Goal: Task Accomplishment & Management: Use online tool/utility

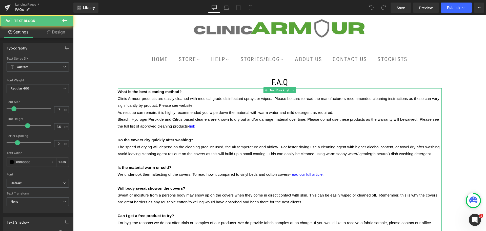
drag, startPoint x: 187, startPoint y: 126, endPoint x: 130, endPoint y: 103, distance: 61.2
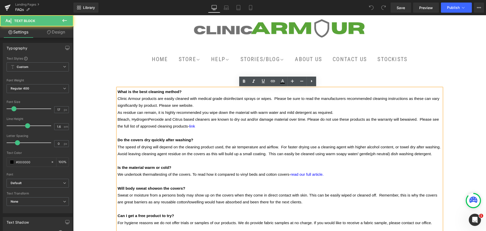
click at [196, 105] on p "Clinic Armour products are easily cleaned with medical grade disinfectant spray…" at bounding box center [280, 102] width 324 height 14
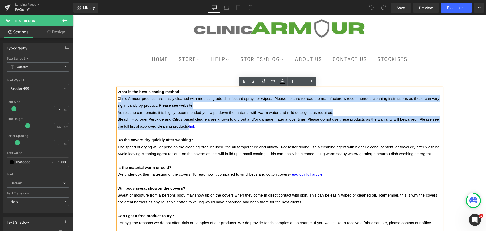
drag, startPoint x: 187, startPoint y: 125, endPoint x: 120, endPoint y: 100, distance: 71.5
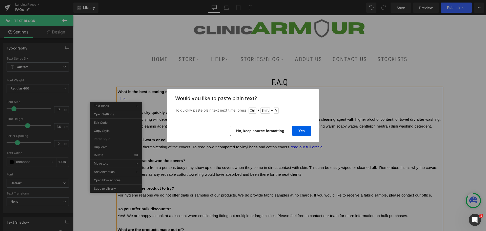
click at [254, 127] on button "No, keep source formatting" at bounding box center [260, 131] width 60 height 10
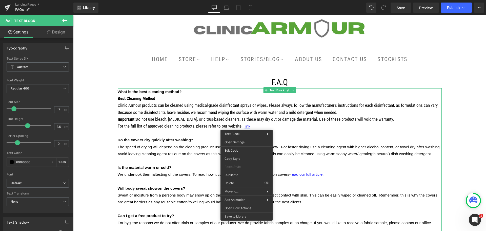
click at [246, 126] on span "link" at bounding box center [248, 126] width 6 height 4
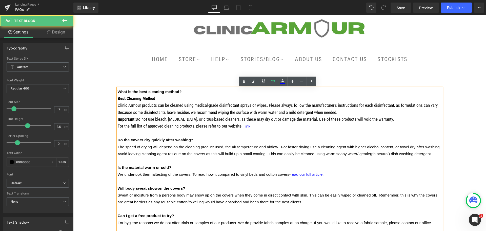
click at [249, 127] on p "For the full list of approved cleaning products, please refer to our website. l…" at bounding box center [280, 126] width 324 height 7
click at [246, 127] on span "link" at bounding box center [248, 126] width 6 height 4
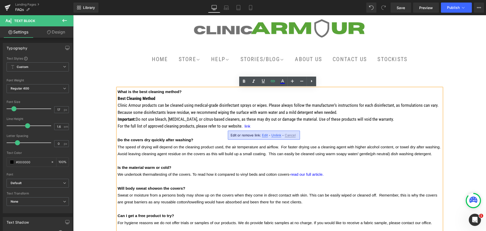
click at [262, 136] on span "Edit" at bounding box center [265, 135] width 6 height 4
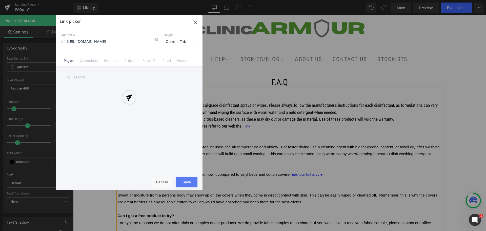
click at [318, 0] on div "Text Color Highlight Color #333333 Edit or remove link: Edit - Unlink - Cancel …" at bounding box center [243, 0] width 486 height 0
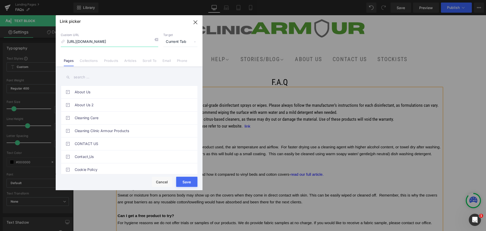
click at [195, 24] on icon "button" at bounding box center [195, 22] width 8 height 8
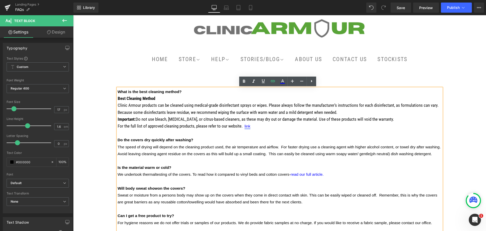
click at [247, 126] on span "link" at bounding box center [248, 126] width 6 height 4
click at [265, 136] on span "Edit" at bounding box center [265, 135] width 6 height 4
type input "[URL][DOMAIN_NAME]"
click at [303, 137] on icon "button" at bounding box center [303, 136] width 5 height 3
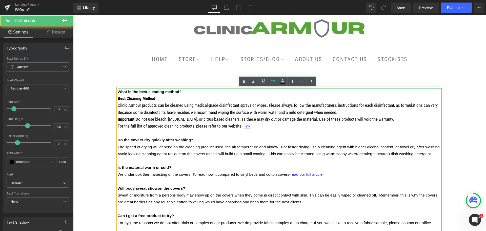
click at [248, 126] on span "link" at bounding box center [248, 126] width 6 height 4
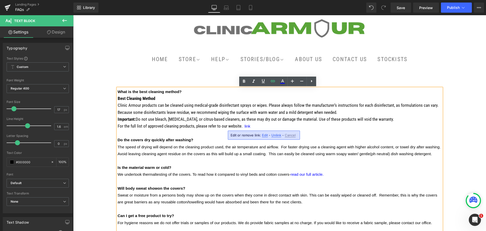
click at [265, 136] on span "Edit" at bounding box center [265, 135] width 6 height 4
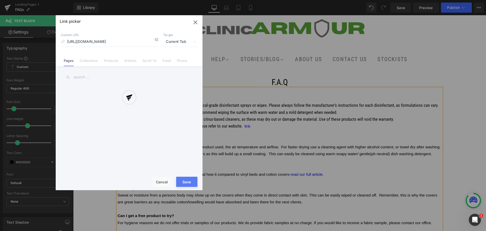
click at [314, 0] on div "Text Color Highlight Color #333333 Edit or remove link: Edit - Unlink - Cancel …" at bounding box center [243, 0] width 486 height 0
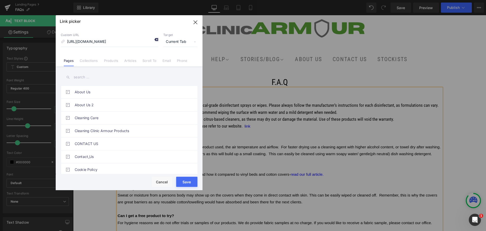
scroll to position [0, 0]
click at [156, 41] on icon at bounding box center [156, 39] width 4 height 4
click at [198, 22] on icon "button" at bounding box center [195, 22] width 8 height 8
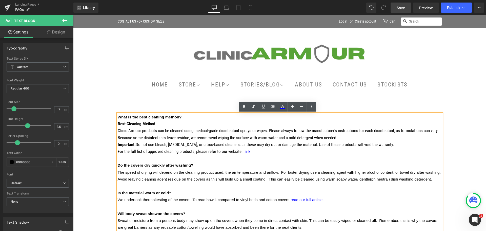
click at [400, 6] on span "Save" at bounding box center [401, 7] width 8 height 5
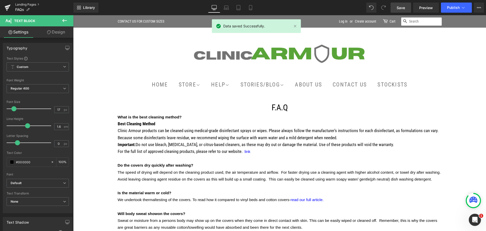
click at [25, 5] on link "Landing Pages" at bounding box center [44, 5] width 58 height 4
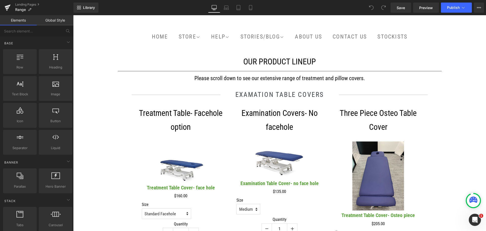
scroll to position [25, 0]
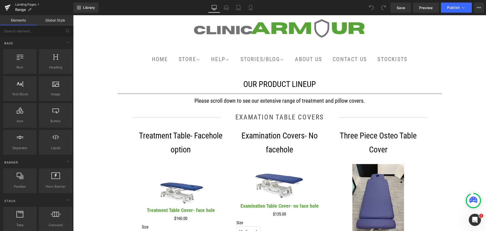
click at [30, 4] on link "Landing Pages" at bounding box center [44, 5] width 58 height 4
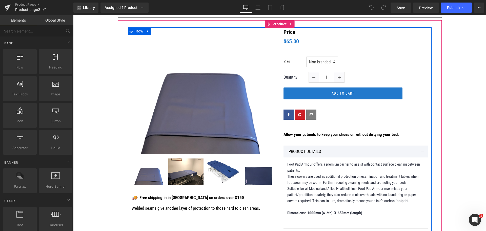
scroll to position [127, 0]
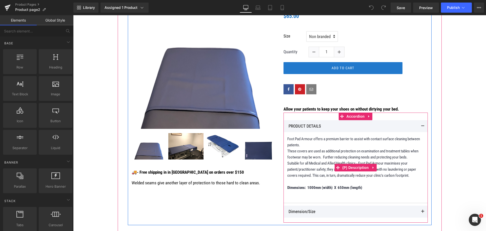
drag, startPoint x: 354, startPoint y: 173, endPoint x: 392, endPoint y: 174, distance: 38.2
click at [354, 173] on p "Suitable for all Medical and Allied Health clinics - Foot Pad Armour maximises …" at bounding box center [355, 169] width 137 height 18
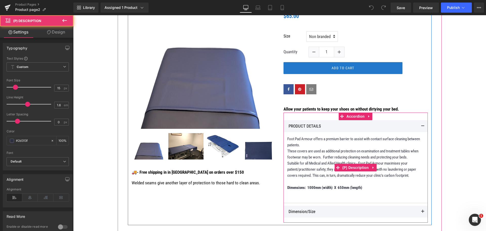
drag, startPoint x: 366, startPoint y: 188, endPoint x: 361, endPoint y: 187, distance: 4.7
click at [362, 187] on p "Dimensions: 1000mm (width) X 650mm (length)" at bounding box center [355, 190] width 137 height 12
click at [363, 187] on p "Dimensions: 1000mm (width) X 650mm (length)" at bounding box center [355, 190] width 137 height 12
click at [364, 187] on p "Dimensions: 1000mm (width) X 650mm (length)" at bounding box center [355, 190] width 137 height 12
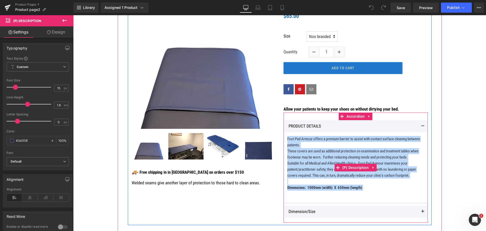
drag, startPoint x: 364, startPoint y: 187, endPoint x: 291, endPoint y: 143, distance: 84.8
click at [291, 143] on div "Foot Pad Armour offers a premium barrier to assist with contact surface cleanin…" at bounding box center [355, 166] width 137 height 61
click at [303, 143] on p "Foot Pad Armour offers a premium barrier to assist with contact surface cleanin…" at bounding box center [355, 142] width 137 height 12
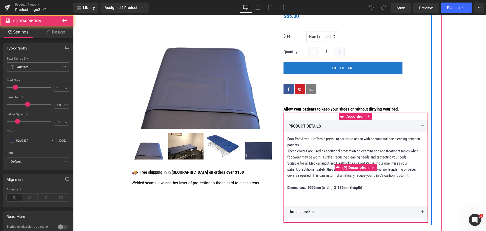
click at [364, 188] on p "Dimensions: 1000mm (width) X 650mm (length)" at bounding box center [355, 190] width 137 height 12
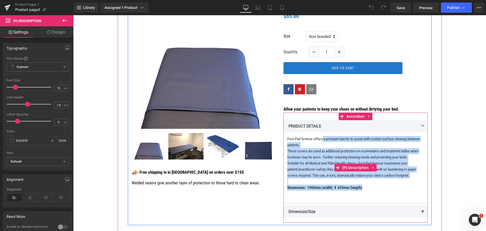
drag, startPoint x: 364, startPoint y: 188, endPoint x: 321, endPoint y: 141, distance: 64.3
click at [321, 141] on div "Foot Pad Armour offers a premium barrier to assist with contact surface cleanin…" at bounding box center [355, 166] width 137 height 61
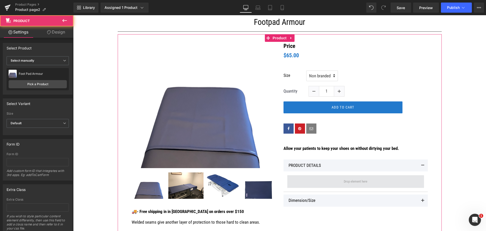
scroll to position [86, 0]
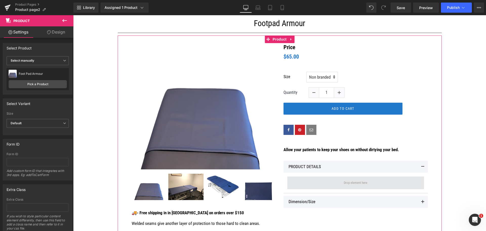
click at [342, 184] on span at bounding box center [355, 183] width 27 height 8
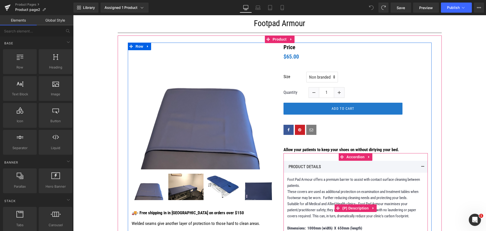
click at [336, 219] on div "Foot Pad Armour offers a premium barrier to assist with contact surface cleanin…" at bounding box center [355, 206] width 137 height 61
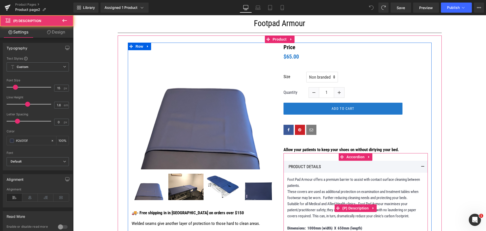
click at [321, 195] on p "These covers are used as additional protection on examination and treatment tab…" at bounding box center [355, 194] width 137 height 12
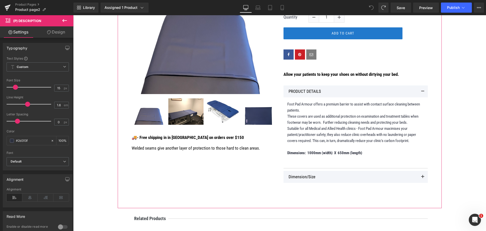
scroll to position [162, 0]
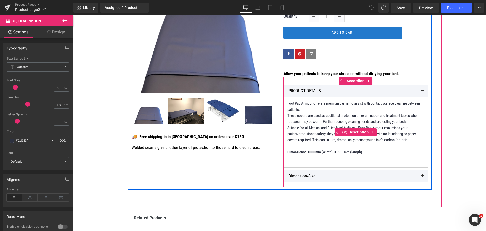
click at [412, 139] on p "Suitable for all Medical and Allied Health clinics - Foot Pad Armour maximises …" at bounding box center [355, 134] width 137 height 18
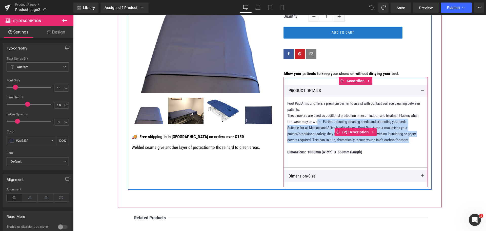
drag, startPoint x: 411, startPoint y: 141, endPoint x: 315, endPoint y: 119, distance: 98.5
click at [315, 119] on div "Foot Pad Armour offers a premium barrier to assist with contact surface cleanin…" at bounding box center [355, 130] width 137 height 61
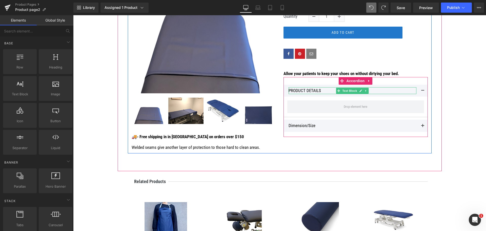
click at [402, 90] on p "PRODUCT DETAILS" at bounding box center [353, 90] width 128 height 7
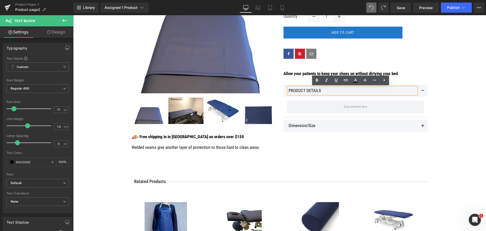
click at [327, 91] on p "PRODUCT DETAILS" at bounding box center [353, 90] width 128 height 7
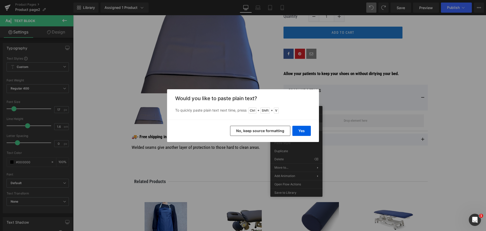
click at [278, 129] on button "No, keep source formatting" at bounding box center [260, 131] width 60 height 10
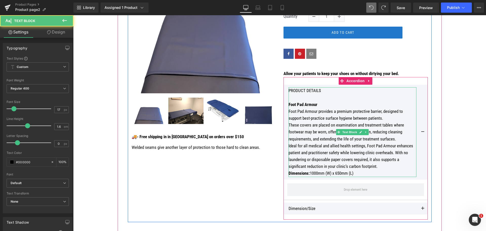
click at [324, 89] on p "PRODUCT DETAILS" at bounding box center [353, 90] width 128 height 7
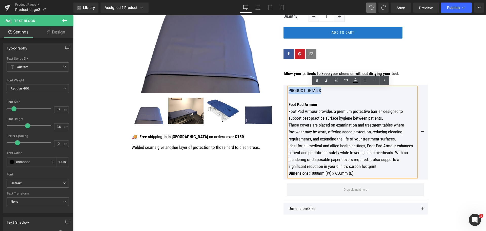
drag, startPoint x: 321, startPoint y: 92, endPoint x: 285, endPoint y: 90, distance: 35.7
click at [285, 90] on div "PRODUCT DETAILS Foot Pad Armour Foot Pad Armour provides a premium protective b…" at bounding box center [356, 132] width 144 height 94
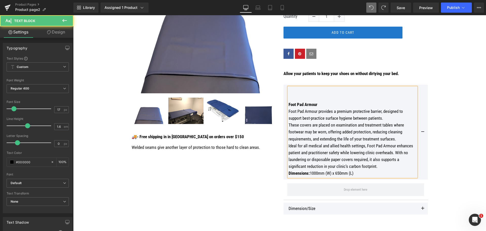
click at [302, 97] on p at bounding box center [353, 97] width 128 height 7
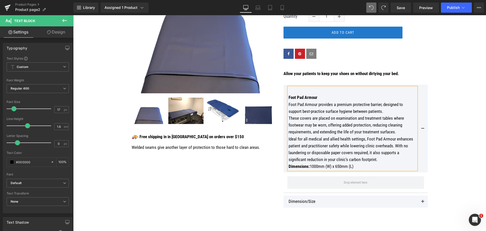
click at [333, 97] on p "Foot Pad Armour" at bounding box center [353, 97] width 128 height 7
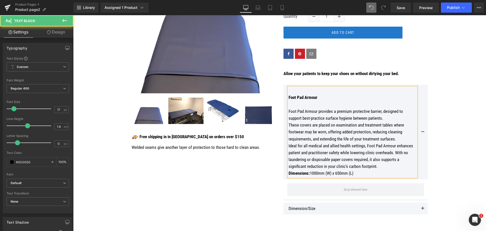
click at [289, 97] on strong "Foot Pad Armour" at bounding box center [303, 97] width 29 height 5
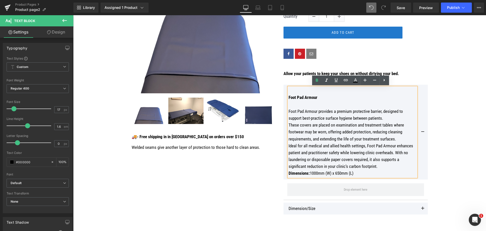
click at [289, 97] on strong "Foot Pad Armour" at bounding box center [303, 97] width 29 height 5
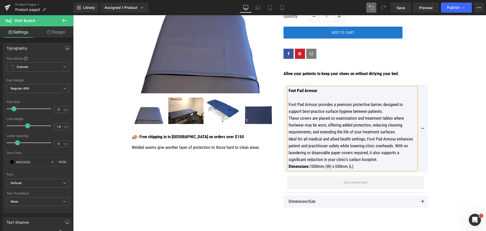
click at [382, 159] on p "Ideal for all medical and allied health settings, Foot Pad Armour enhances pati…" at bounding box center [353, 149] width 128 height 28
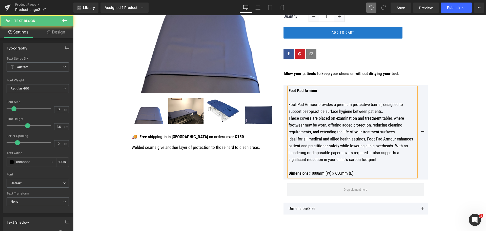
click at [396, 131] on p "These covers are placed on examination and treatment tables where footwear may …" at bounding box center [353, 125] width 128 height 21
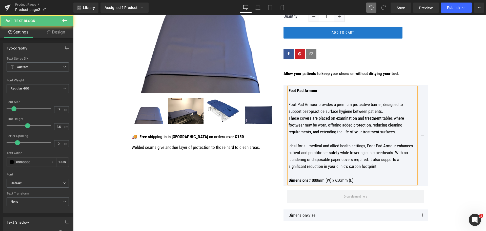
click at [389, 111] on p "Foot Pad Armour provides a premium protective barrier, designed to support best…" at bounding box center [353, 108] width 128 height 14
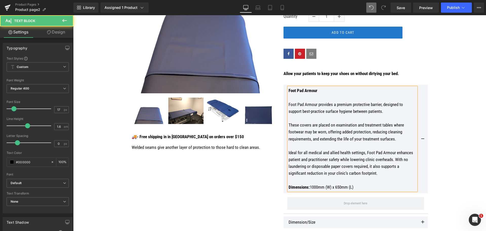
click at [309, 111] on p "Foot Pad Armour provides a premium protective barrier, designed to support best…" at bounding box center [353, 108] width 128 height 14
click at [438, 94] on div "(P) Image ‹ › (P) Image List 🚚 - Free shipping in in Australia on orders over $…" at bounding box center [280, 106] width 324 height 294
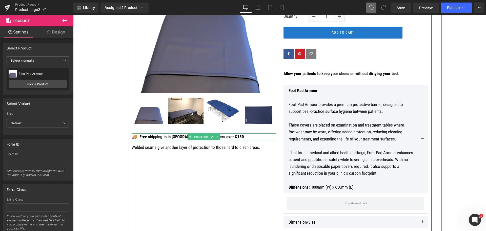
click at [224, 136] on p "🚚 - Free shipping in in Australia on orders over $150" at bounding box center [204, 136] width 144 height 7
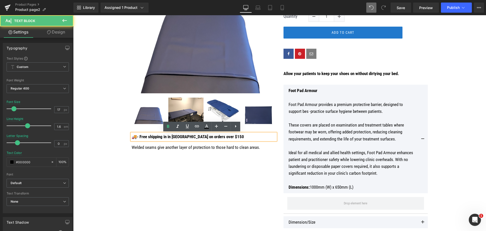
click at [225, 136] on p "🚚 - Free shipping in in Australia on orders over $150" at bounding box center [204, 136] width 144 height 7
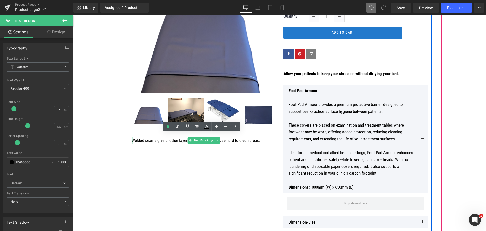
drag, startPoint x: 259, startPoint y: 141, endPoint x: 130, endPoint y: 139, distance: 128.9
click at [132, 139] on div "Welded seams give another layer of protection to those hard to clean areas. Tex…" at bounding box center [204, 140] width 144 height 7
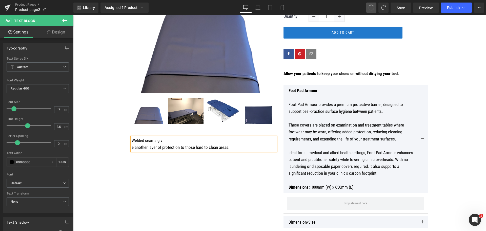
scroll to position [169, 0]
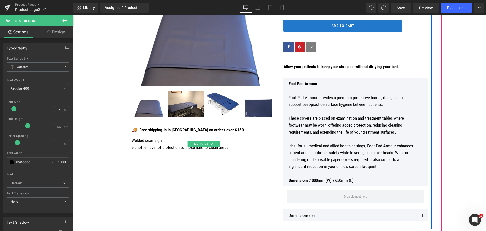
drag, startPoint x: 142, startPoint y: 147, endPoint x: 135, endPoint y: 147, distance: 7.1
click at [142, 147] on p "e another layer of protection to those hard to clean areas." at bounding box center [204, 147] width 144 height 7
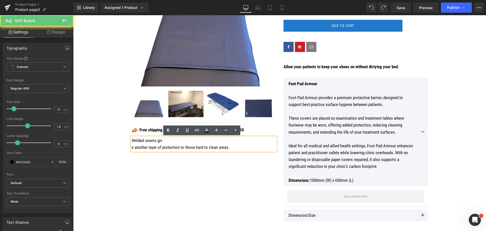
click at [132, 148] on div "Welded seams giv e another layer of protection to those hard to clean areas." at bounding box center [204, 144] width 144 height 14
click at [132, 147] on p "e another layer of protection to those hard to clean areas" at bounding box center [204, 147] width 144 height 7
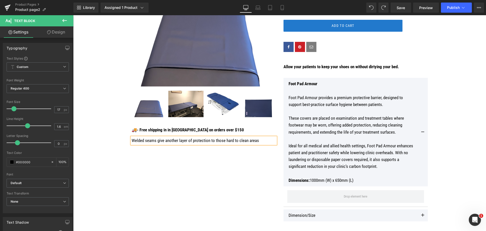
drag, startPoint x: 261, startPoint y: 141, endPoint x: 129, endPoint y: 140, distance: 131.4
click at [132, 140] on div "Welded seams giv e another layer of protection to those hard to clean areas" at bounding box center [204, 140] width 144 height 7
click at [260, 142] on p "Welded seams giv e another layer of protection to those hard to clean areas" at bounding box center [204, 140] width 144 height 7
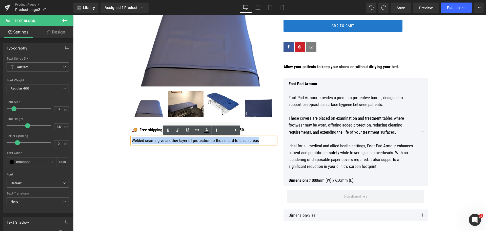
drag, startPoint x: 257, startPoint y: 141, endPoint x: 131, endPoint y: 140, distance: 126.4
click at [132, 140] on p "Welded seams giv e another layer of protection to those hard to clean areas" at bounding box center [204, 140] width 144 height 7
click at [168, 131] on icon at bounding box center [168, 129] width 2 height 3
click at [235, 131] on icon at bounding box center [236, 130] width 6 height 6
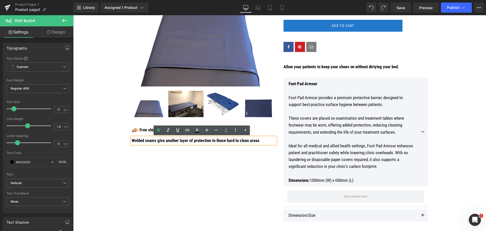
drag, startPoint x: 220, startPoint y: 164, endPoint x: 217, endPoint y: 154, distance: 9.8
click at [220, 164] on div "(P) Image ‹ › (P) Image List 🚚 - Free shipping in in Australia on orders over $…" at bounding box center [280, 94] width 304 height 269
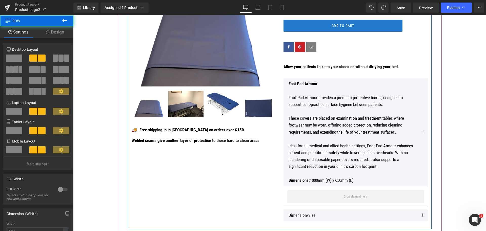
click at [201, 132] on span "Text Block" at bounding box center [201, 130] width 17 height 6
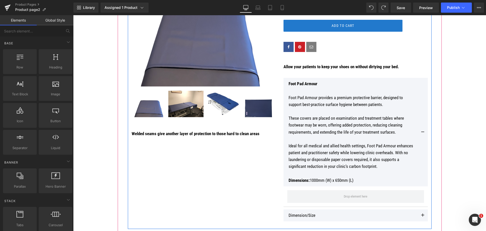
click at [219, 189] on div "(P) Image ‹ › (P) Image List Welded seams giv e another layer of protection to …" at bounding box center [280, 94] width 304 height 269
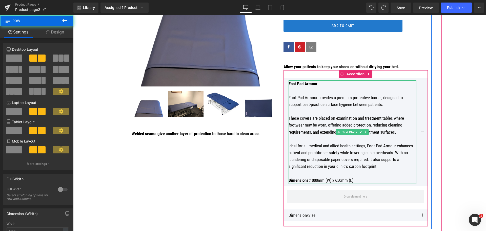
click at [405, 130] on p "These covers are placed on examination and treatment tables where footwear may …" at bounding box center [353, 125] width 128 height 21
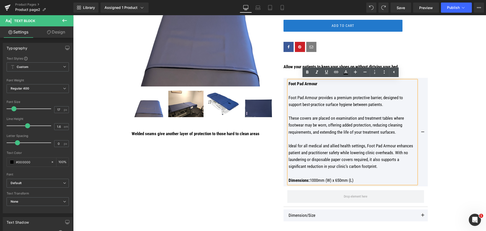
click at [423, 133] on span at bounding box center [423, 133] width 0 height 0
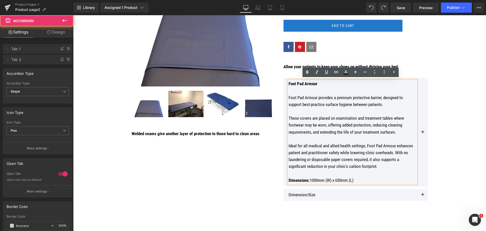
click at [424, 126] on button at bounding box center [423, 132] width 10 height 108
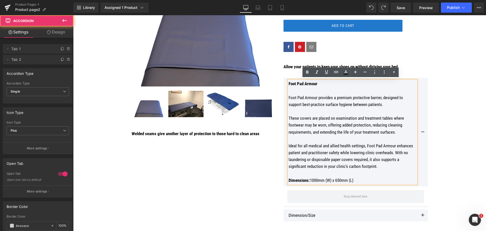
click at [422, 131] on button at bounding box center [423, 132] width 10 height 108
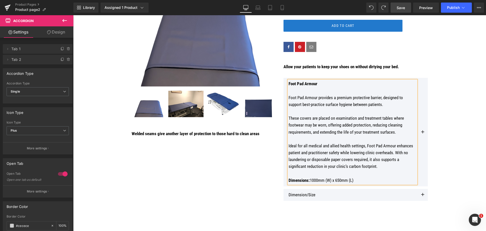
click at [400, 7] on span "Save" at bounding box center [401, 7] width 8 height 5
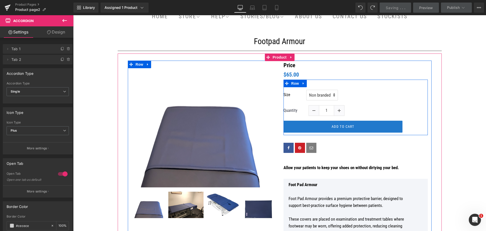
scroll to position [68, 0]
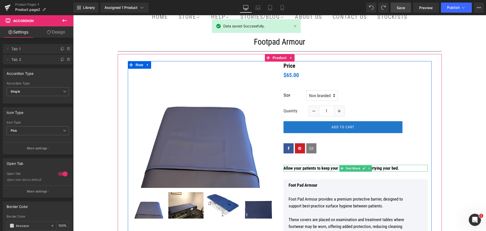
click at [408, 167] on p "Allow your patients to keep your shoes on without dirtying your bed." at bounding box center [356, 168] width 144 height 7
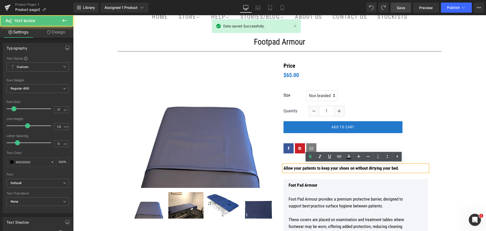
click at [408, 167] on p "Allow your patients to keep your shoes on without dirtying your bed." at bounding box center [356, 168] width 144 height 7
click at [414, 168] on p "Allow your patients to keep your shoes on without dirtying your bed." at bounding box center [356, 168] width 144 height 7
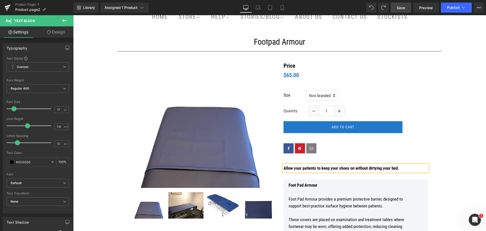
click at [73, 15] on div at bounding box center [73, 15] width 0 height 0
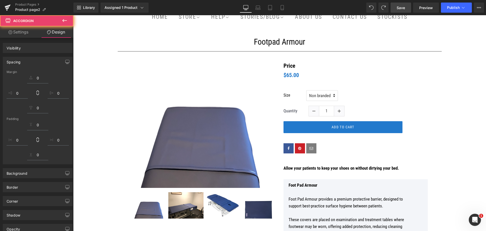
click at [416, 167] on p "Allow your patients to keep your shoes on without dirtying your bed." at bounding box center [356, 168] width 144 height 7
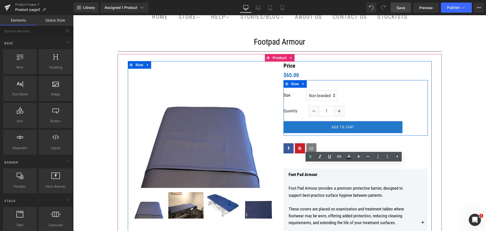
click at [420, 95] on div "Size Non branded (P) Variants Quantity" at bounding box center [356, 107] width 144 height 55
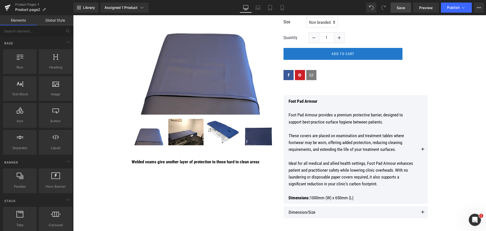
scroll to position [144, 0]
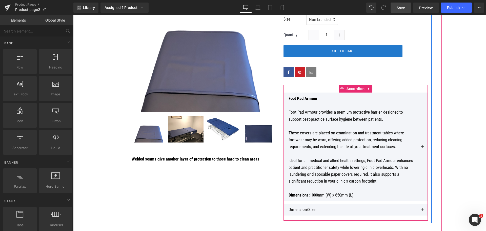
click at [73, 15] on div at bounding box center [73, 15] width 0 height 0
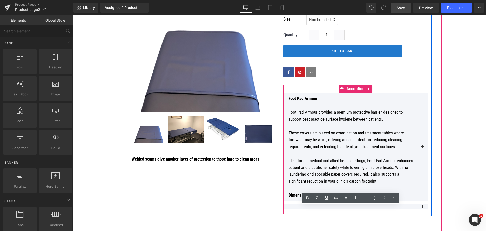
click at [423, 208] on span at bounding box center [423, 208] width 0 height 0
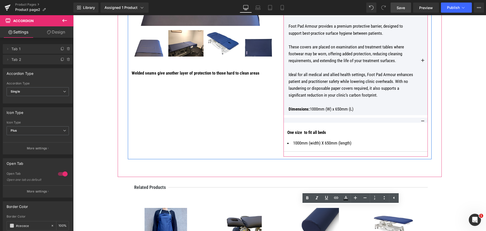
scroll to position [245, 0]
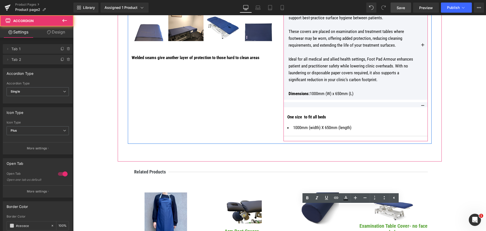
click at [412, 105] on div at bounding box center [356, 104] width 144 height 5
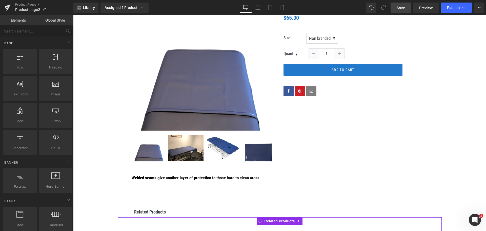
scroll to position [118, 0]
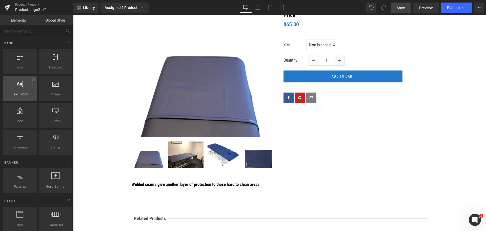
click at [17, 91] on div at bounding box center [20, 85] width 31 height 11
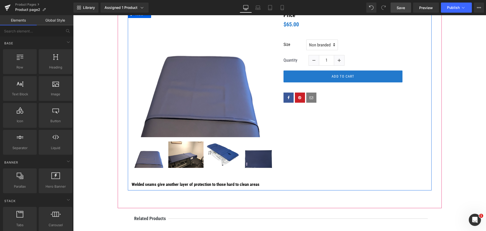
click at [315, 125] on div "(P) Image ‹ › (P) Image List Welded seams giv e another layer of protection to …" at bounding box center [280, 100] width 304 height 180
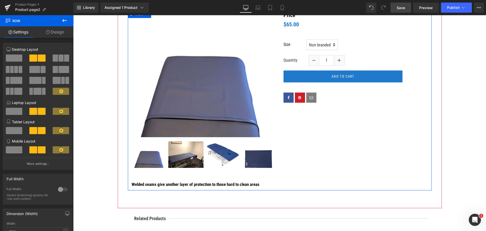
click at [307, 135] on div "(P) Image ‹ › (P) Image List Welded seams giv e another layer of protection to …" at bounding box center [280, 100] width 304 height 180
click at [46, 32] on icon at bounding box center [48, 32] width 4 height 4
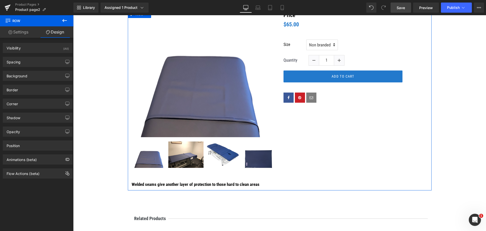
click at [21, 31] on link "Settings" at bounding box center [18, 31] width 37 height 11
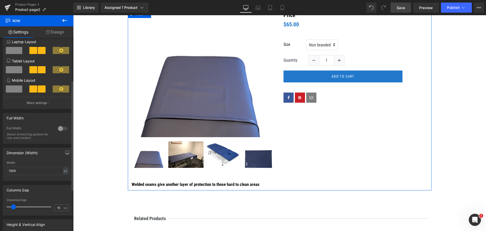
scroll to position [0, 0]
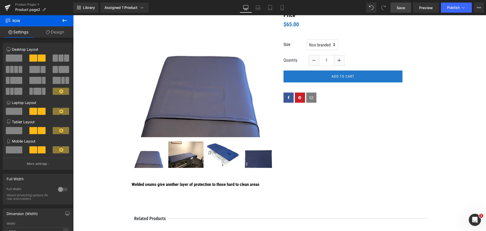
click at [62, 18] on icon at bounding box center [65, 20] width 6 height 6
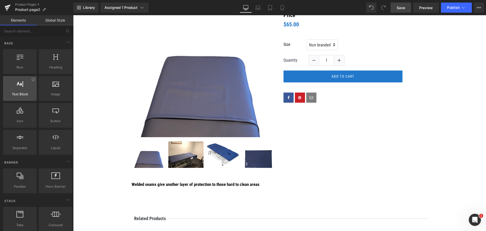
click at [24, 90] on div at bounding box center [20, 85] width 31 height 11
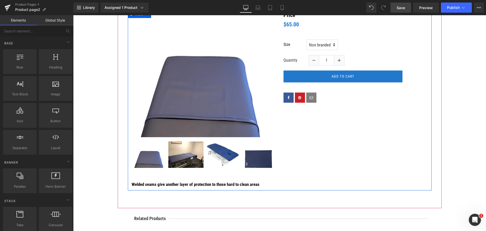
click at [310, 128] on div "(P) Image ‹ › (P) Image List Welded seams giv e another layer of protection to …" at bounding box center [280, 100] width 304 height 180
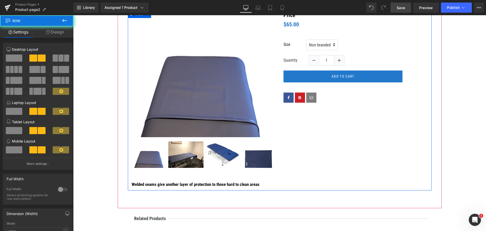
click at [310, 128] on div "(P) Image ‹ › (P) Image List Welded seams giv e another layer of protection to …" at bounding box center [280, 100] width 304 height 180
click at [342, 122] on div "(P) Image ‹ › (P) Image List Welded seams giv e another layer of protection to …" at bounding box center [280, 100] width 304 height 180
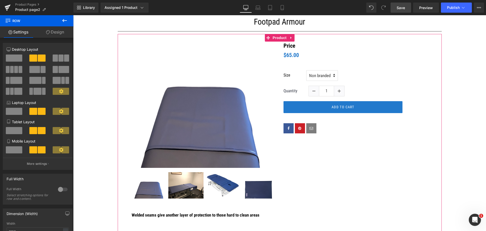
scroll to position [93, 0]
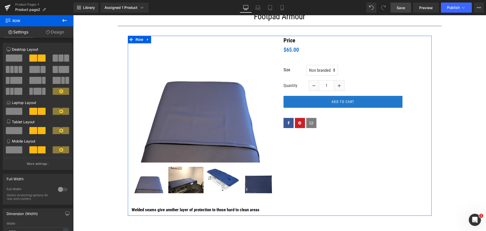
click at [55, 31] on link "Design" at bounding box center [55, 31] width 37 height 11
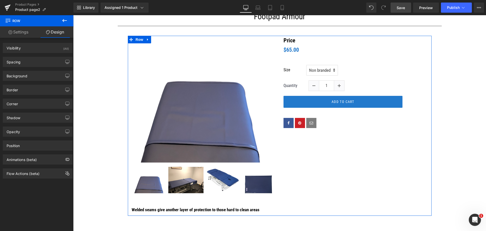
click at [21, 32] on link "Settings" at bounding box center [18, 31] width 37 height 11
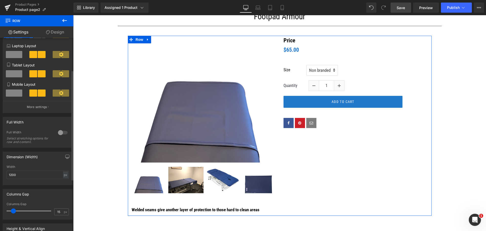
scroll to position [0, 0]
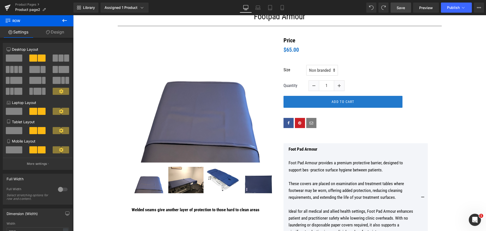
click at [366, 171] on p "Foot Pad Armour provides a premium protective barrier, designed to support bes …" at bounding box center [353, 166] width 128 height 14
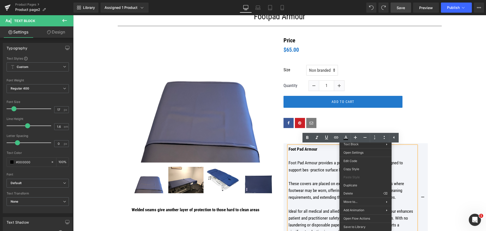
click at [424, 165] on button at bounding box center [423, 197] width 10 height 108
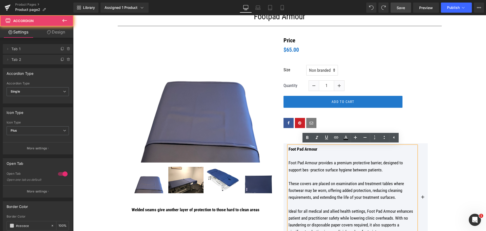
click at [424, 165] on button at bounding box center [423, 197] width 10 height 108
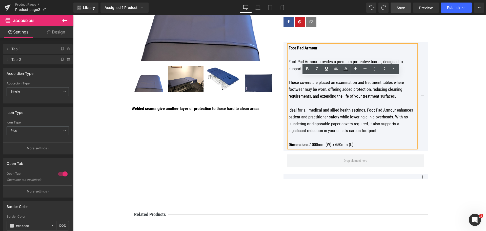
scroll to position [194, 0]
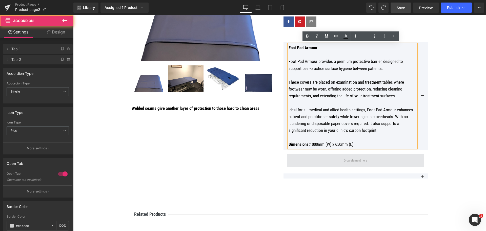
click at [414, 162] on span at bounding box center [355, 160] width 137 height 13
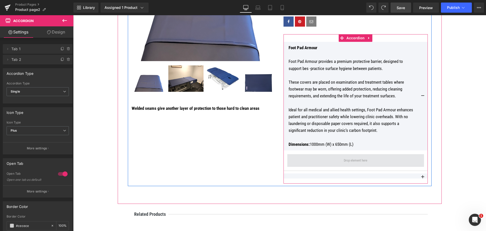
click at [364, 162] on span at bounding box center [355, 160] width 27 height 8
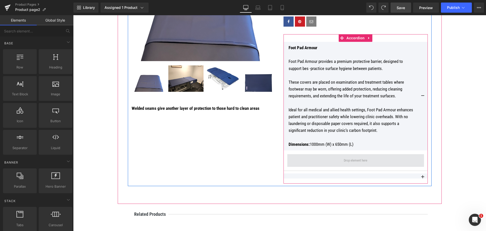
click at [364, 162] on span at bounding box center [355, 160] width 27 height 8
click at [368, 38] on icon at bounding box center [368, 38] width 1 height 2
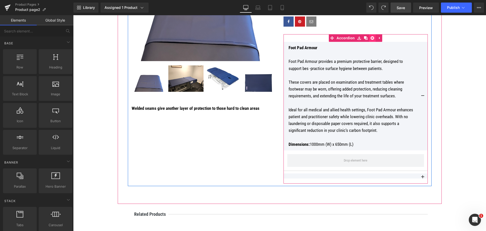
click at [371, 38] on icon at bounding box center [373, 38] width 4 height 4
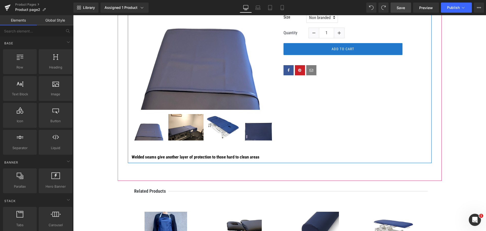
scroll to position [144, 0]
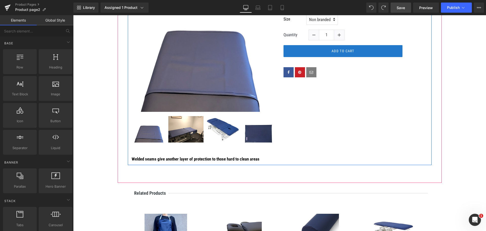
click at [328, 108] on div "(P) Image ‹ › (P) Image List Welded seams giv e another layer of protection to …" at bounding box center [280, 75] width 304 height 180
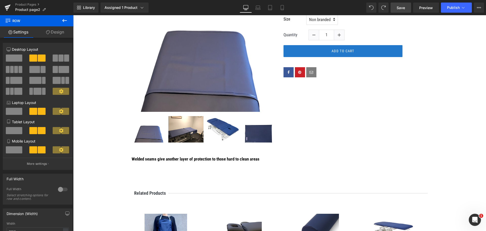
click at [63, 21] on icon at bounding box center [65, 20] width 6 height 6
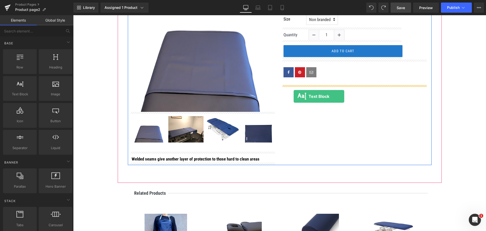
drag, startPoint x: 100, startPoint y: 98, endPoint x: 294, endPoint y: 96, distance: 193.5
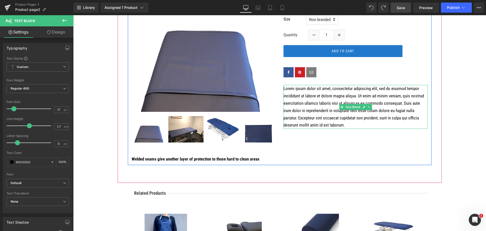
click at [330, 125] on p "Lorem ipsum dolor sit amet, consectetur adipiscing elit, sed do eiusmod tempor …" at bounding box center [356, 107] width 144 height 44
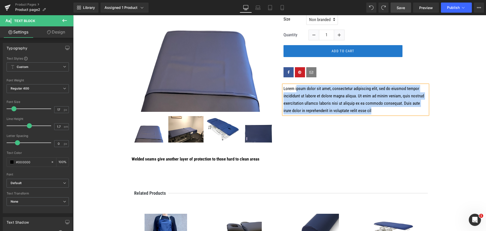
drag, startPoint x: 368, startPoint y: 110, endPoint x: 294, endPoint y: 89, distance: 76.9
click at [294, 89] on p "Lorem ipsum dolor sit amet, consectetur adipiscing elit, sed do eiusmod tempor …" at bounding box center [356, 99] width 144 height 29
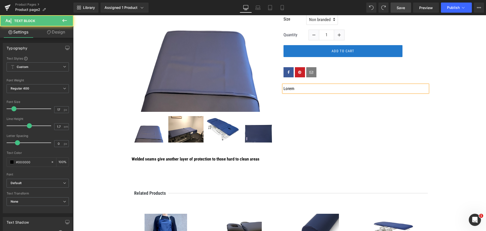
click at [327, 88] on p "Lorem" at bounding box center [356, 88] width 144 height 7
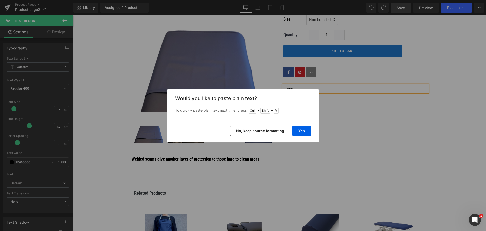
click at [272, 129] on button "No, keep source formatting" at bounding box center [260, 131] width 60 height 10
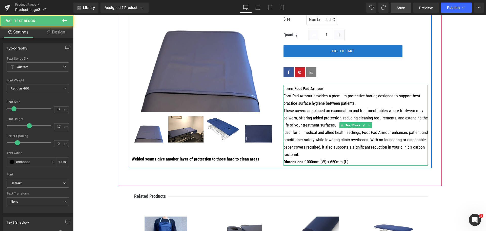
click at [293, 88] on p "Lorem Foot Pad Armour" at bounding box center [356, 88] width 144 height 7
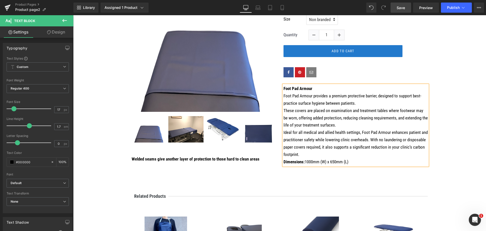
click at [317, 89] on p "Foot Pad Armour" at bounding box center [356, 88] width 144 height 7
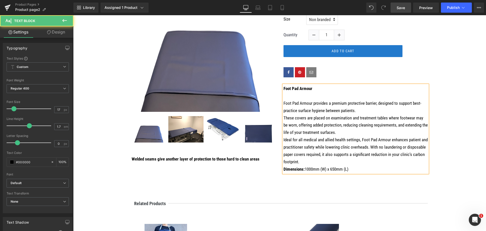
click at [359, 111] on p "Foot Pad Armour provides a premium protective barrier, designed to support best…" at bounding box center [356, 107] width 144 height 15
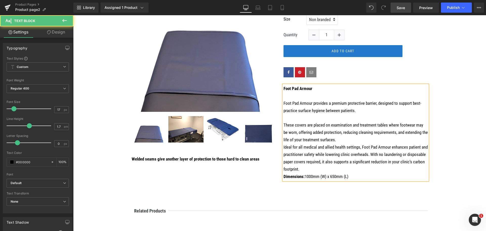
click at [351, 141] on p "These covers are placed on examination and treatment tables where footwear may …" at bounding box center [356, 132] width 144 height 22
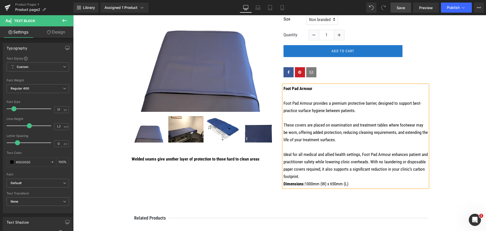
click at [328, 177] on p "Ideal for all medical and allied health settings, Foot Pad Armour enhances pati…" at bounding box center [356, 165] width 144 height 29
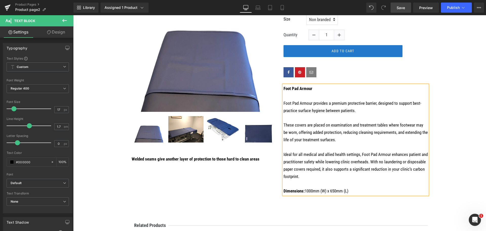
click at [243, 177] on div "(P) Image ‹ › (P) Image List Welded seams giv e another layer of protection to …" at bounding box center [280, 91] width 304 height 212
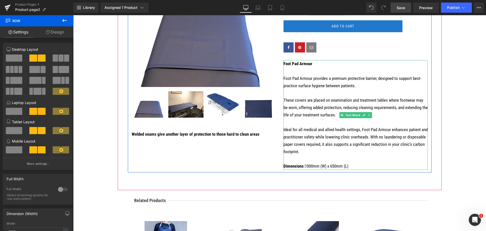
scroll to position [169, 0]
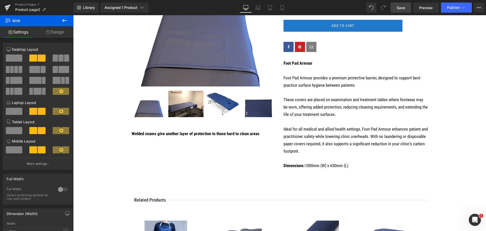
click at [403, 5] on span "Save" at bounding box center [401, 7] width 8 height 5
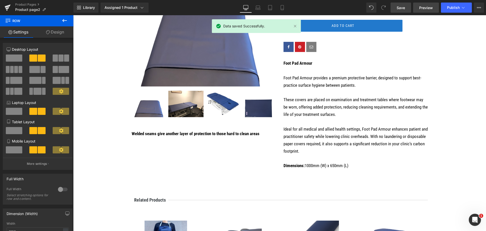
click at [422, 7] on span "Preview" at bounding box center [426, 7] width 14 height 5
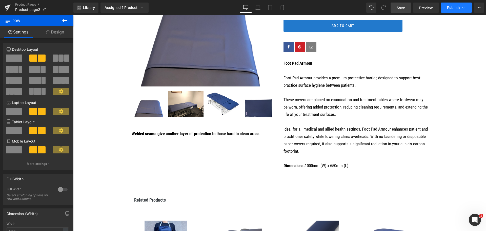
click at [455, 4] on button "Publish" at bounding box center [456, 8] width 31 height 10
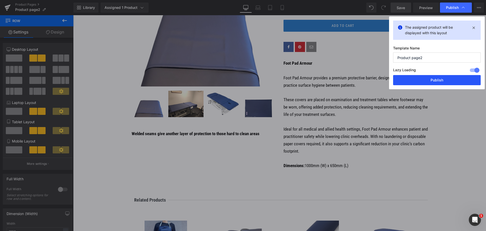
click at [448, 82] on button "Publish" at bounding box center [437, 80] width 88 height 10
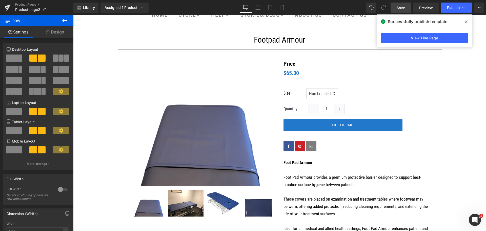
scroll to position [68, 0]
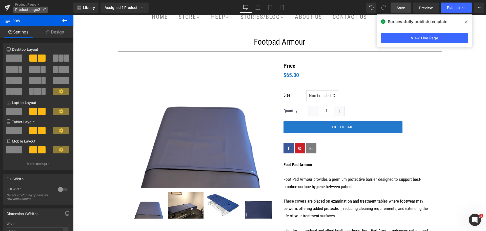
click at [24, 9] on span "Product page2" at bounding box center [27, 10] width 25 height 4
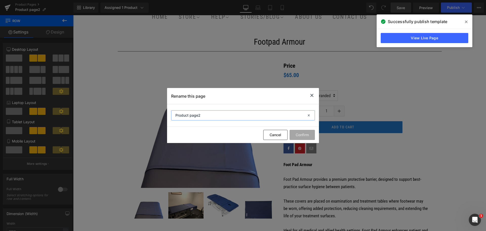
click at [227, 116] on input "Product page2" at bounding box center [243, 115] width 144 height 10
drag, startPoint x: 227, startPoint y: 116, endPoint x: 166, endPoint y: 116, distance: 60.8
click at [166, 116] on div "Rename this page Product page2 Cancel Confirm" at bounding box center [243, 115] width 486 height 231
type input "Foot Pad"
click at [310, 132] on button "Confirm" at bounding box center [302, 135] width 25 height 10
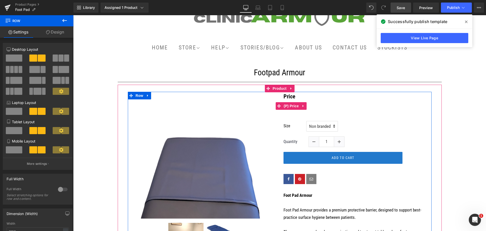
scroll to position [0, 0]
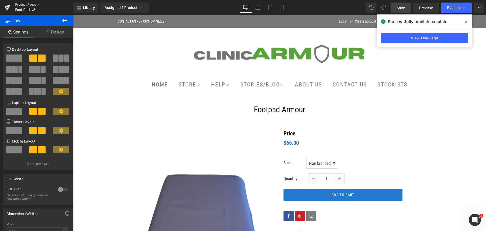
click at [26, 5] on link "Product Pages" at bounding box center [44, 5] width 58 height 4
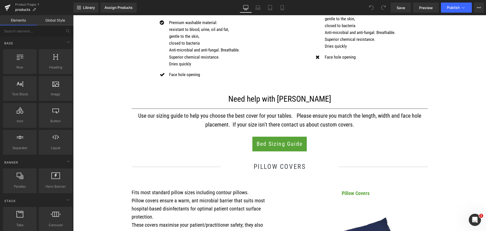
scroll to position [304, 0]
click at [33, 3] on link "Product Pages" at bounding box center [44, 5] width 58 height 4
